Goal: Ask a question

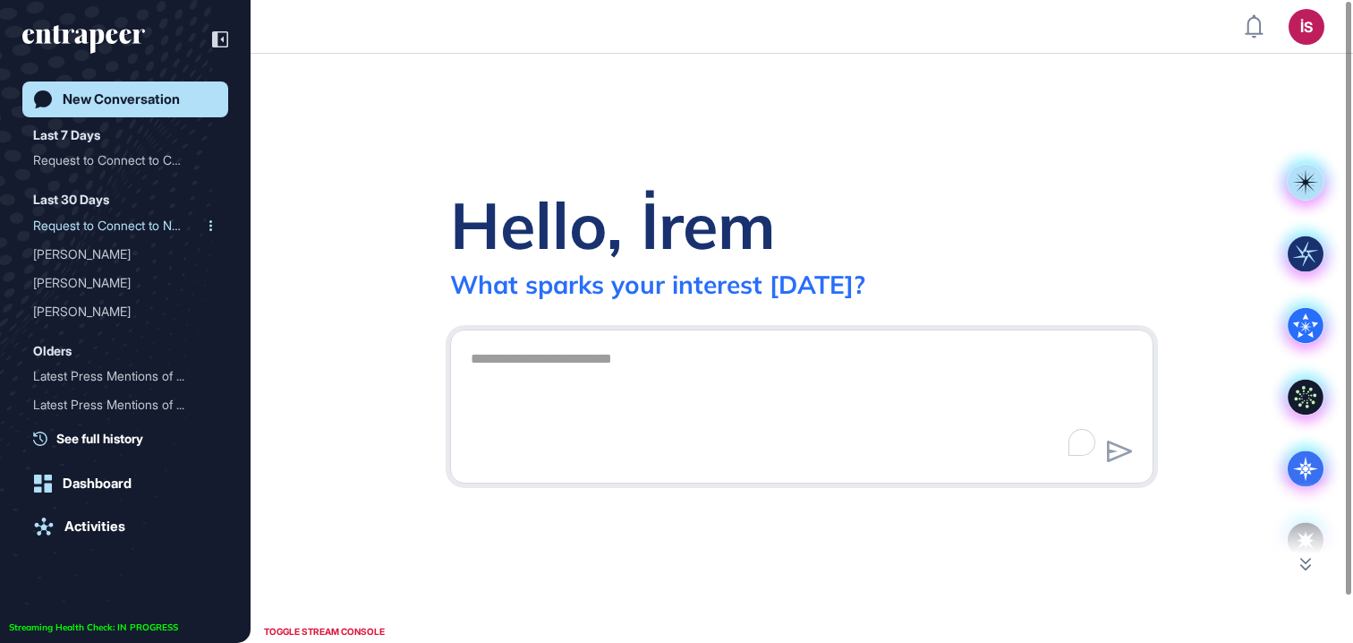
scroll to position [1, 1]
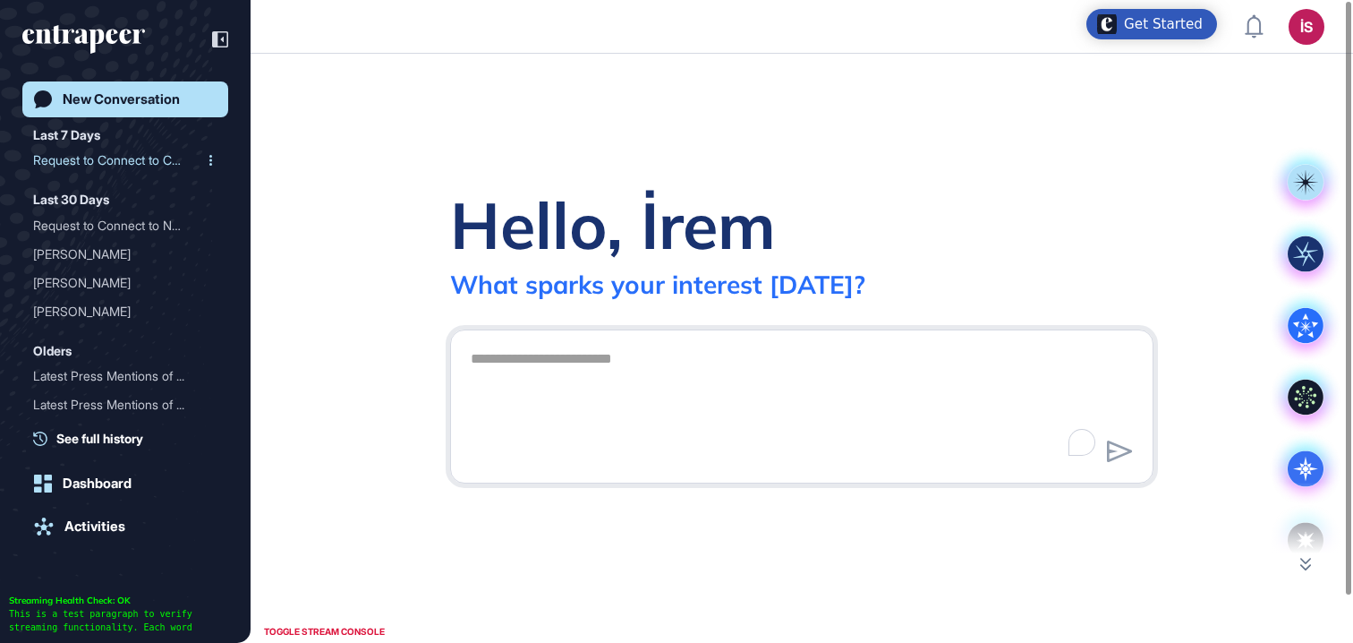
click at [115, 164] on div "Request to Connect to Cur..." at bounding box center [118, 160] width 170 height 29
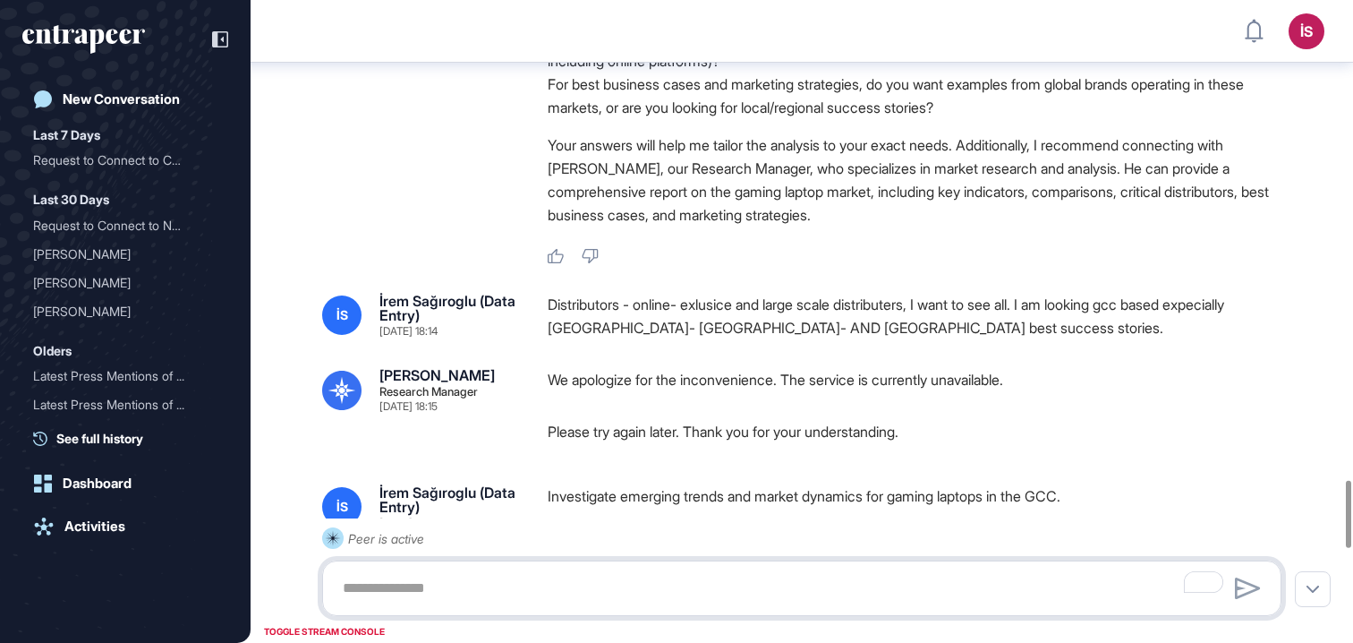
scroll to position [4441, 0]
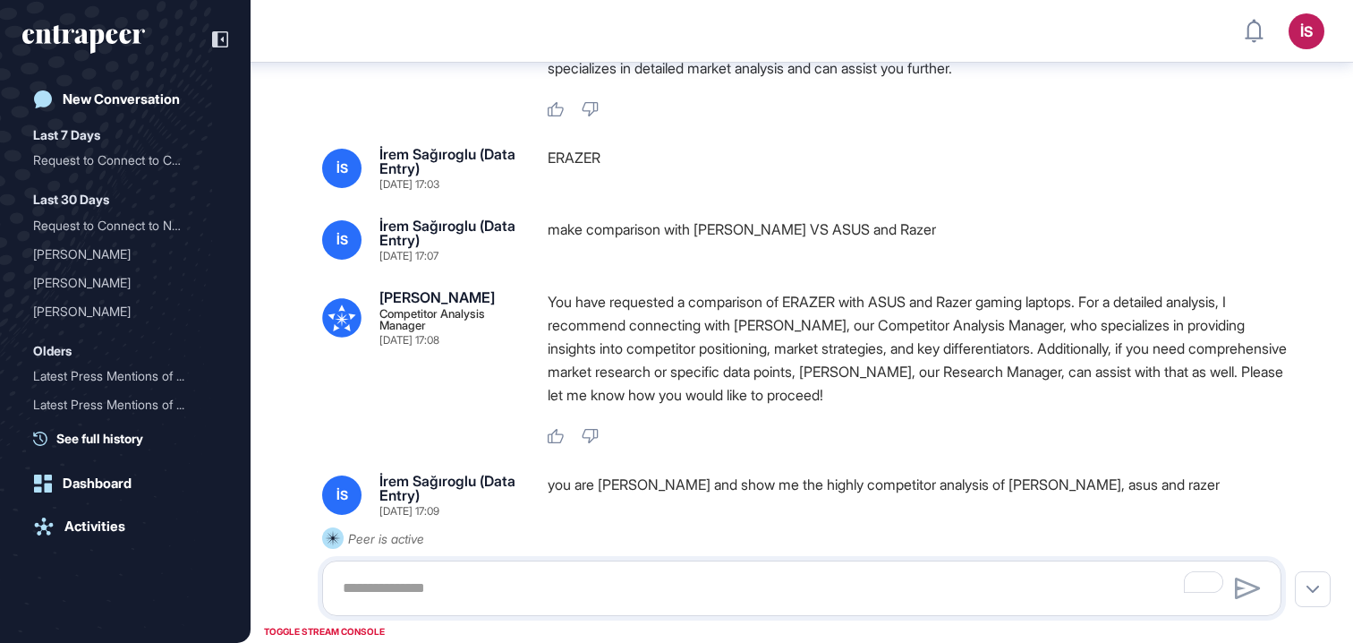
click at [793, 190] on div "ERAZER" at bounding box center [922, 168] width 748 height 43
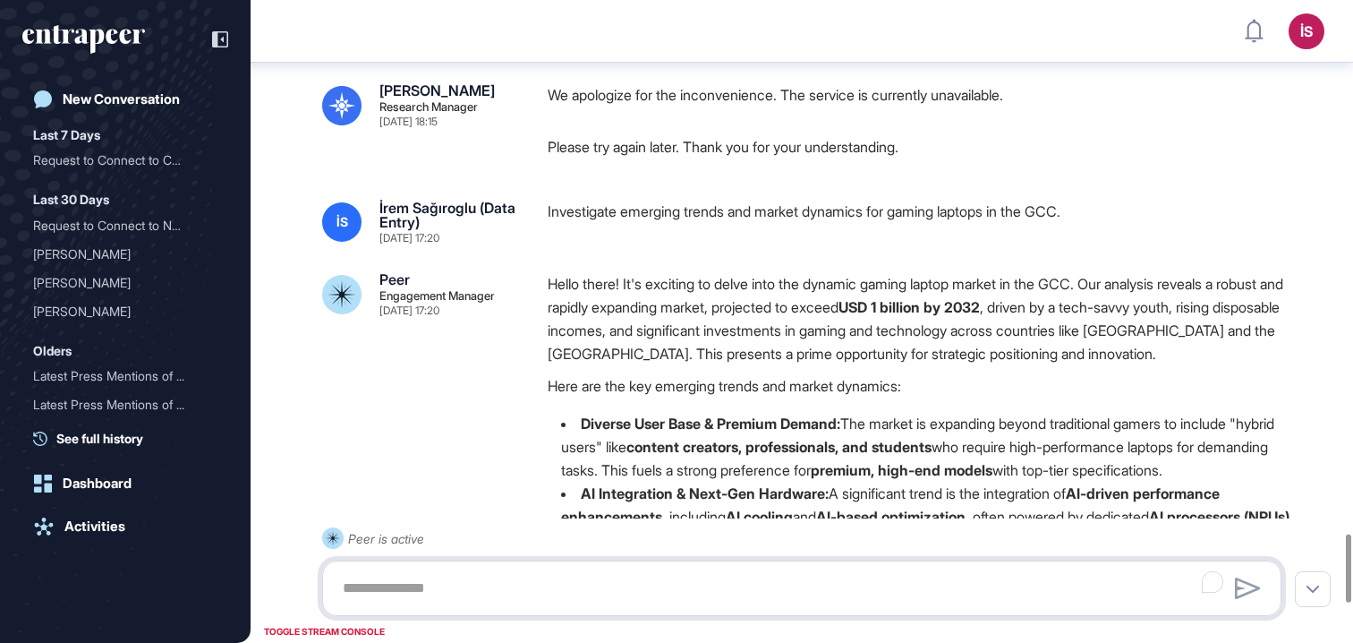
scroll to position [4732, 0]
